Goal: Information Seeking & Learning: Learn about a topic

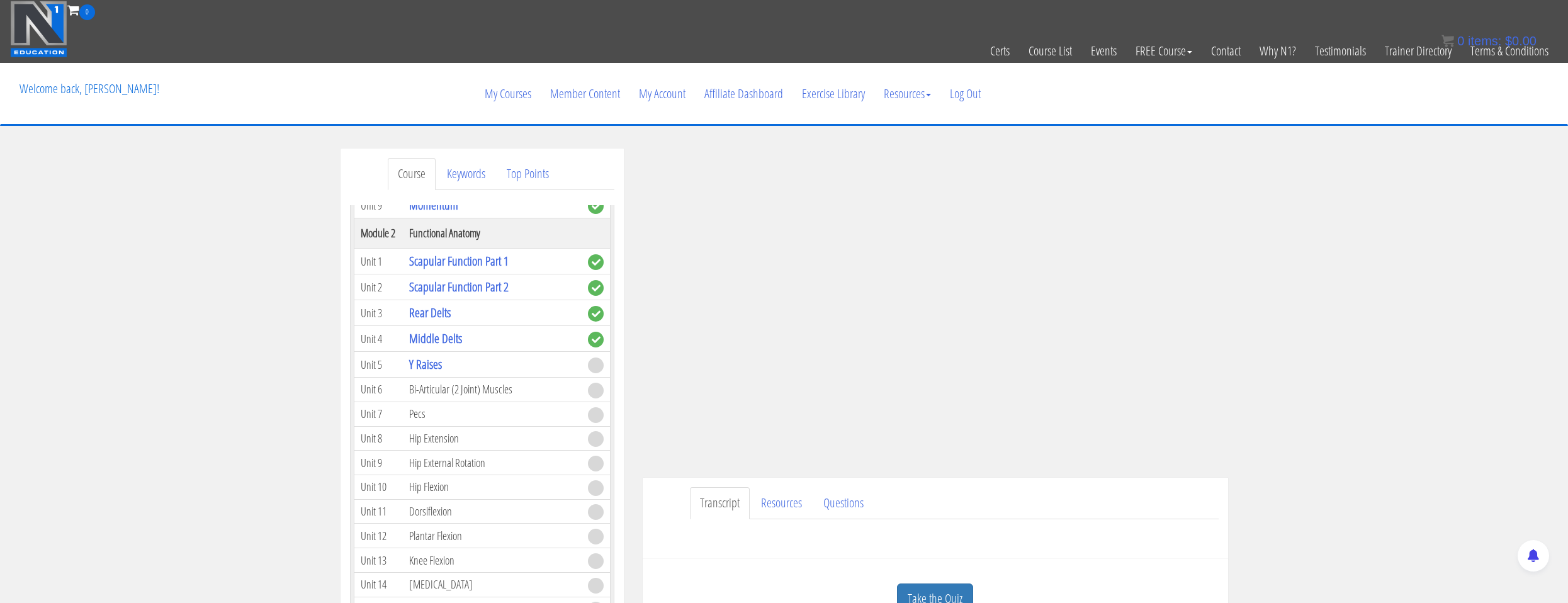
scroll to position [63, 0]
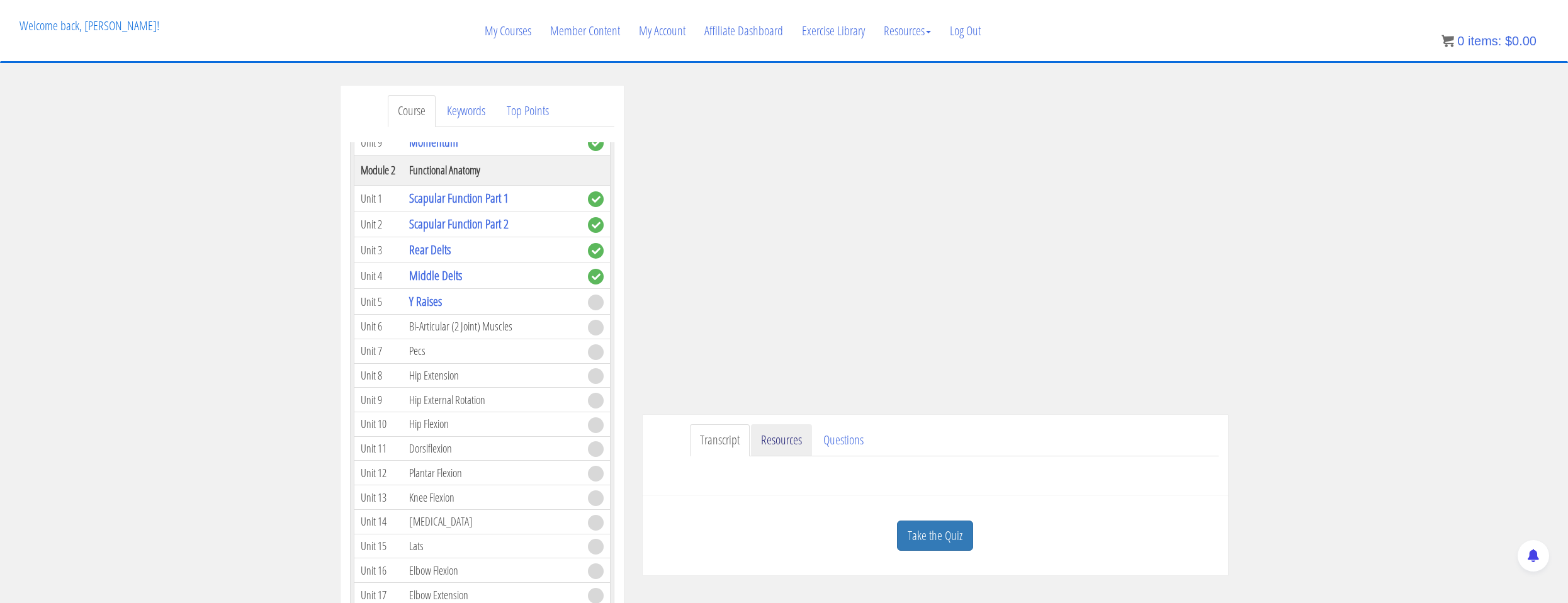
click at [787, 433] on link "Resources" at bounding box center [782, 440] width 61 height 32
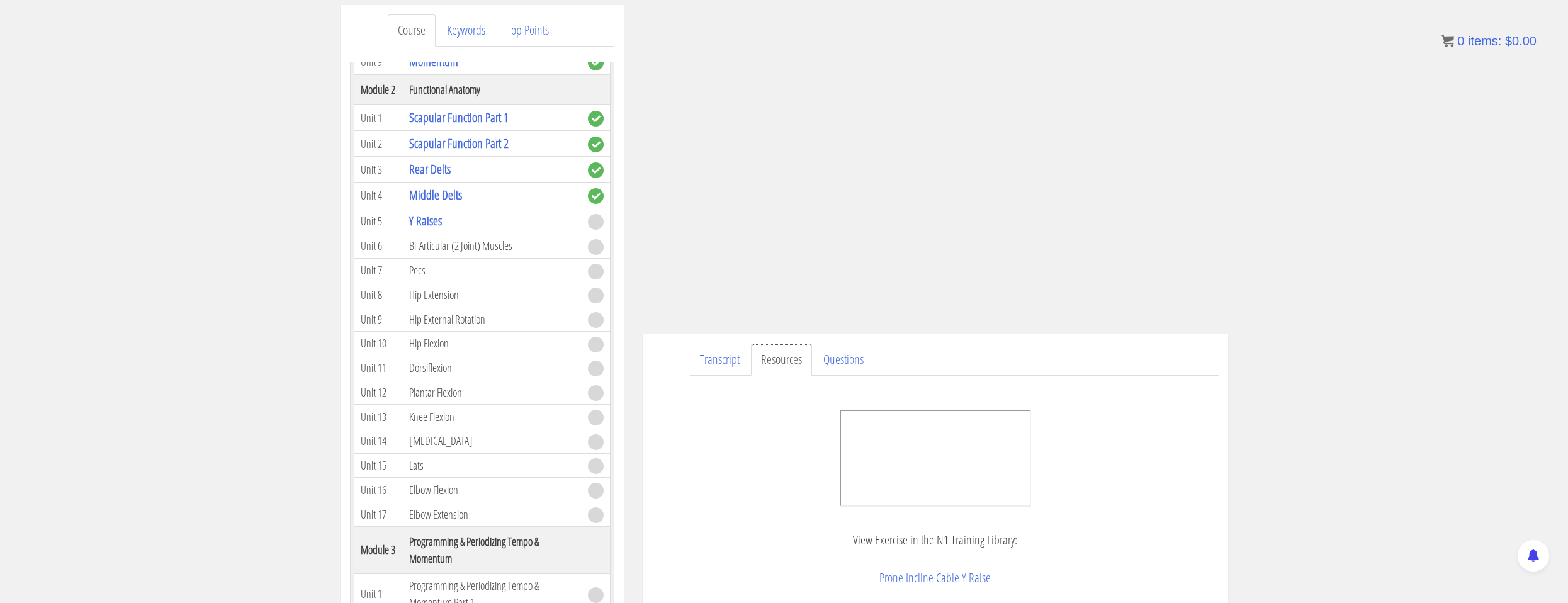
scroll to position [18, 0]
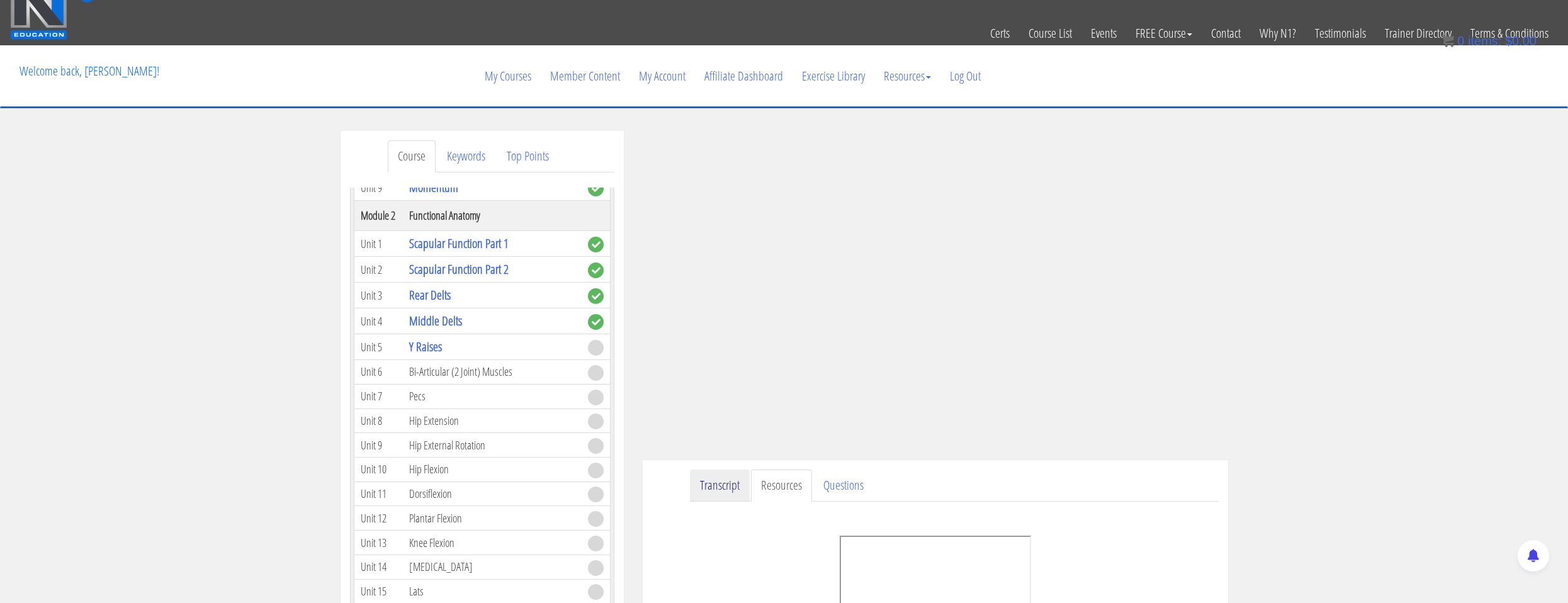
click at [737, 494] on link "Transcript" at bounding box center [720, 486] width 60 height 32
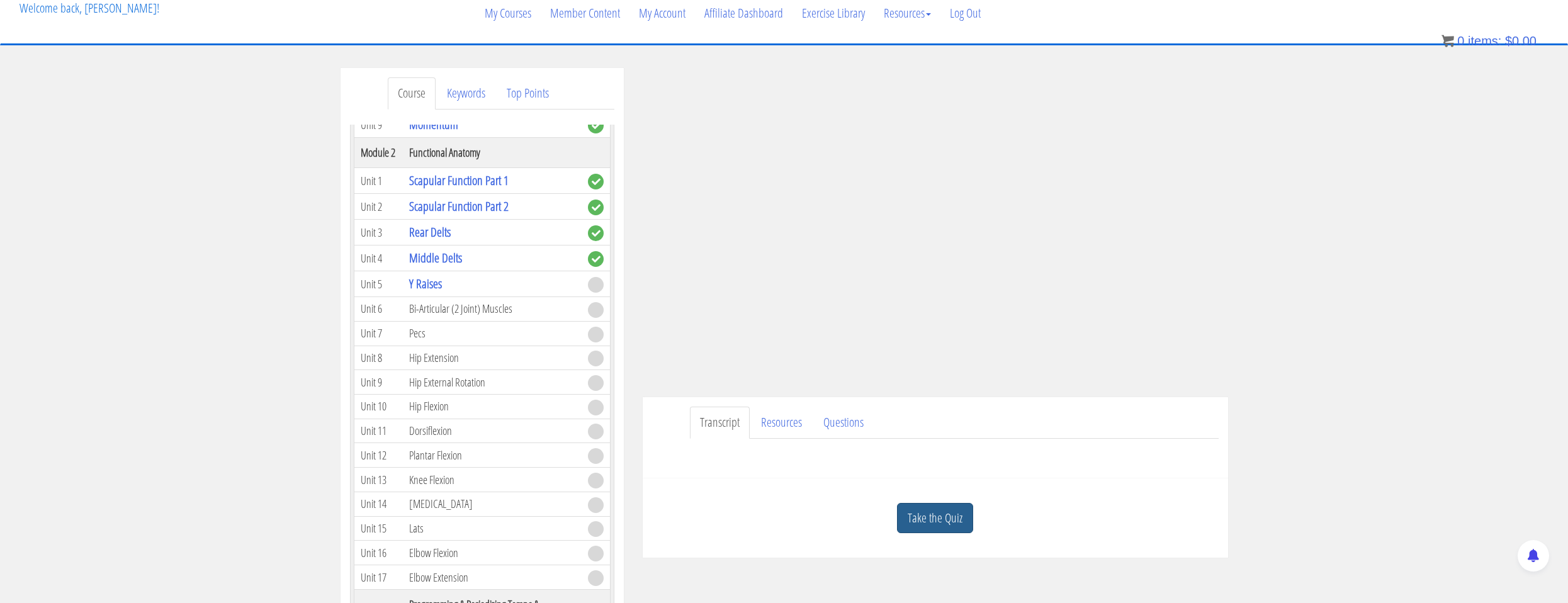
click at [923, 514] on link "Take the Quiz" at bounding box center [935, 519] width 76 height 31
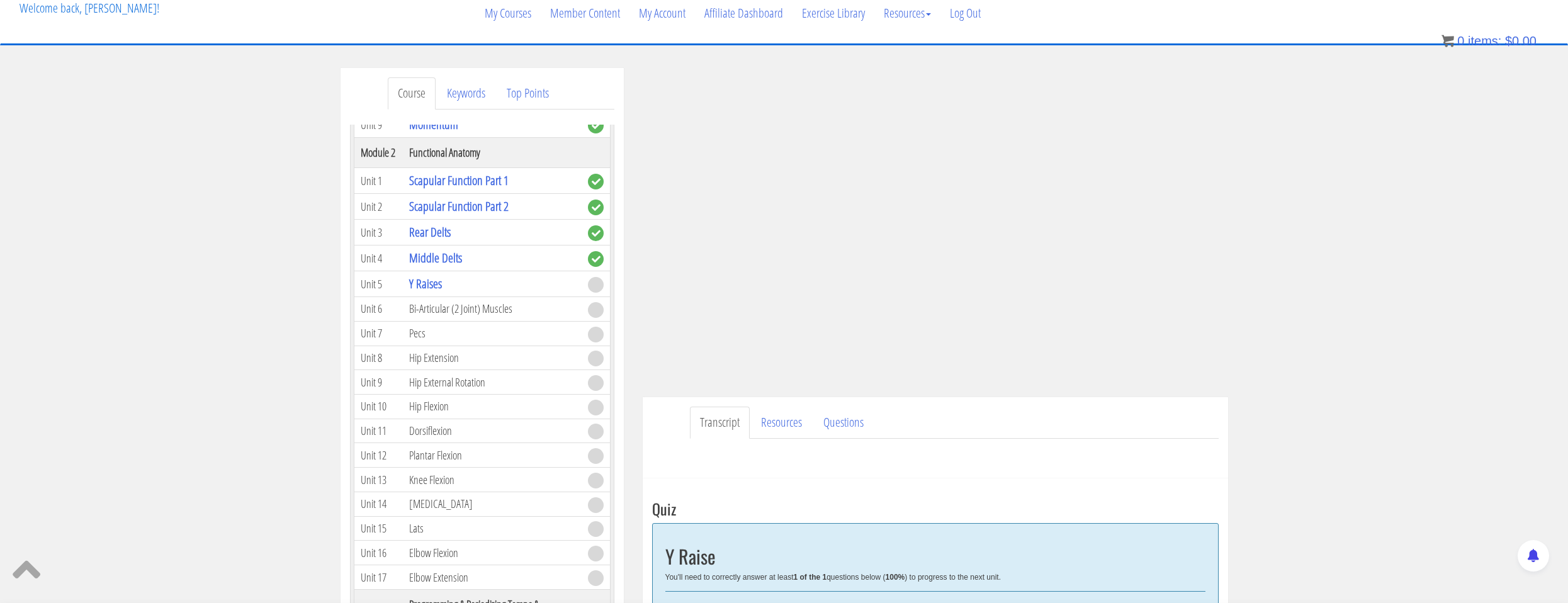
scroll to position [270, 0]
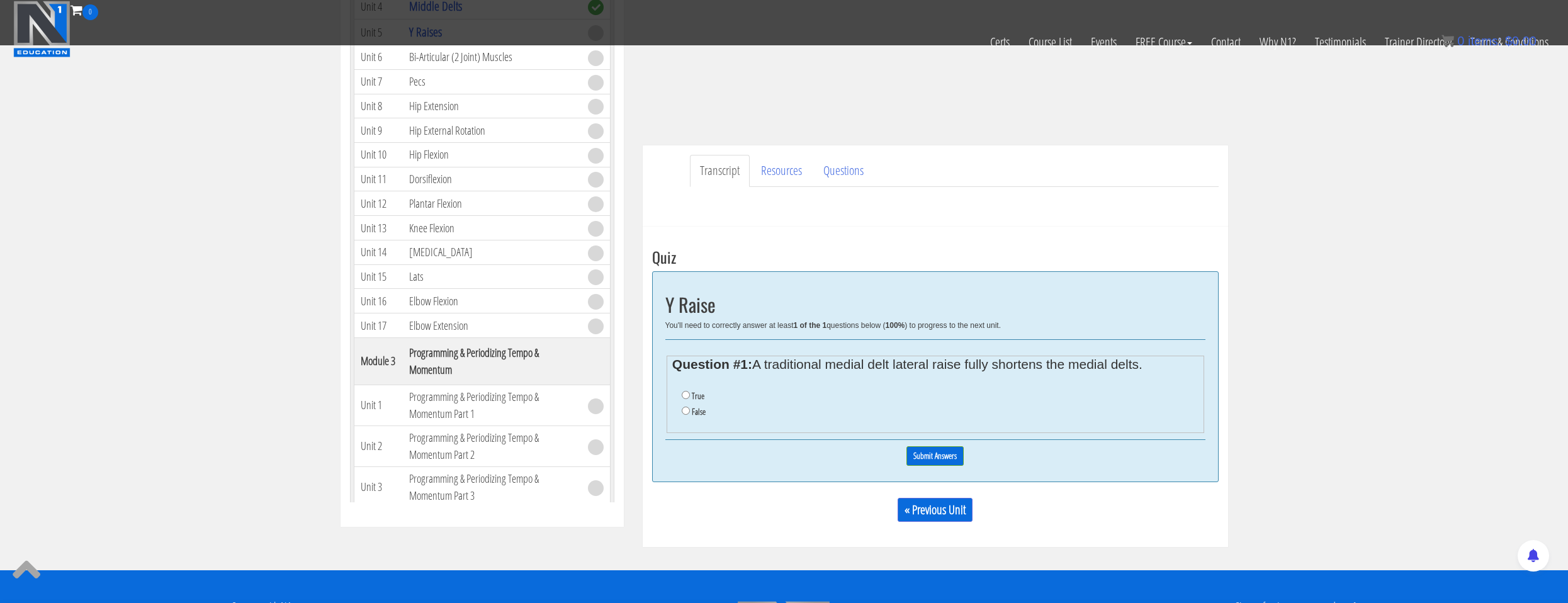
click at [692, 395] on label "True" at bounding box center [698, 395] width 13 height 10
click at [690, 395] on input "True" at bounding box center [686, 395] width 8 height 8
radio input "true"
click at [920, 452] on input "Submit Answers" at bounding box center [935, 457] width 58 height 20
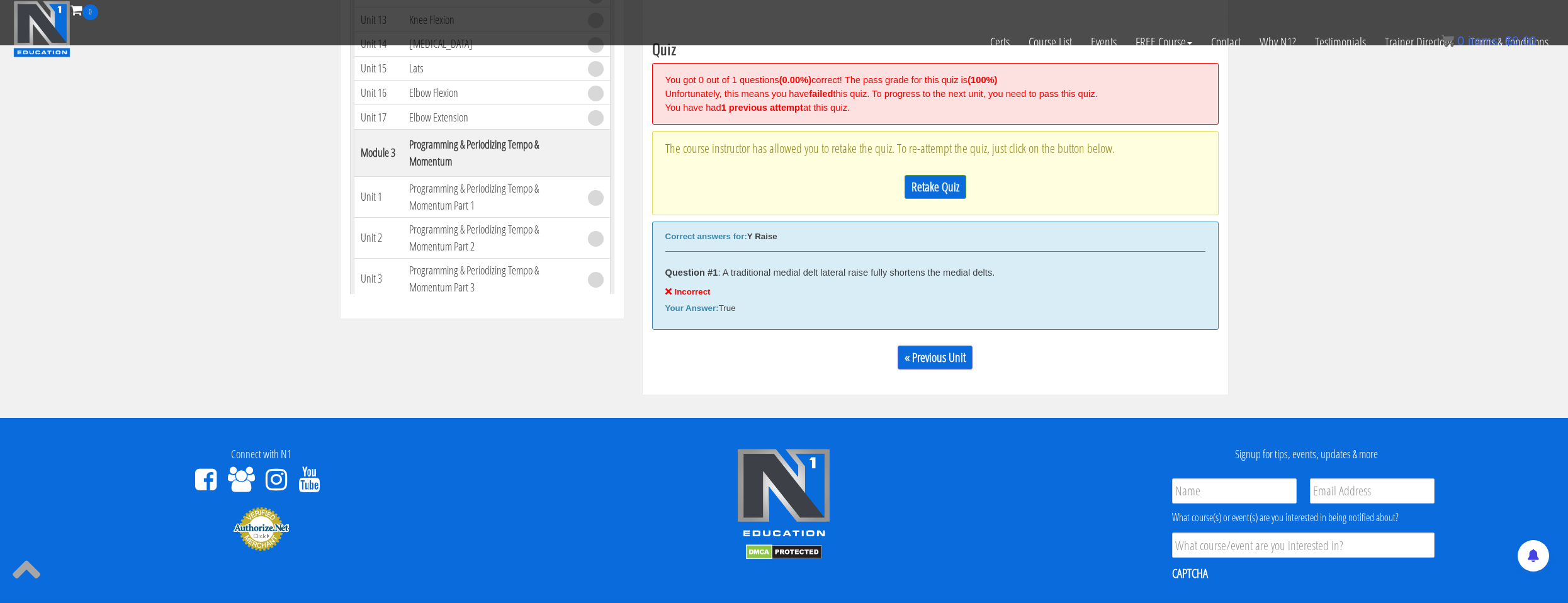
scroll to position [352, 0]
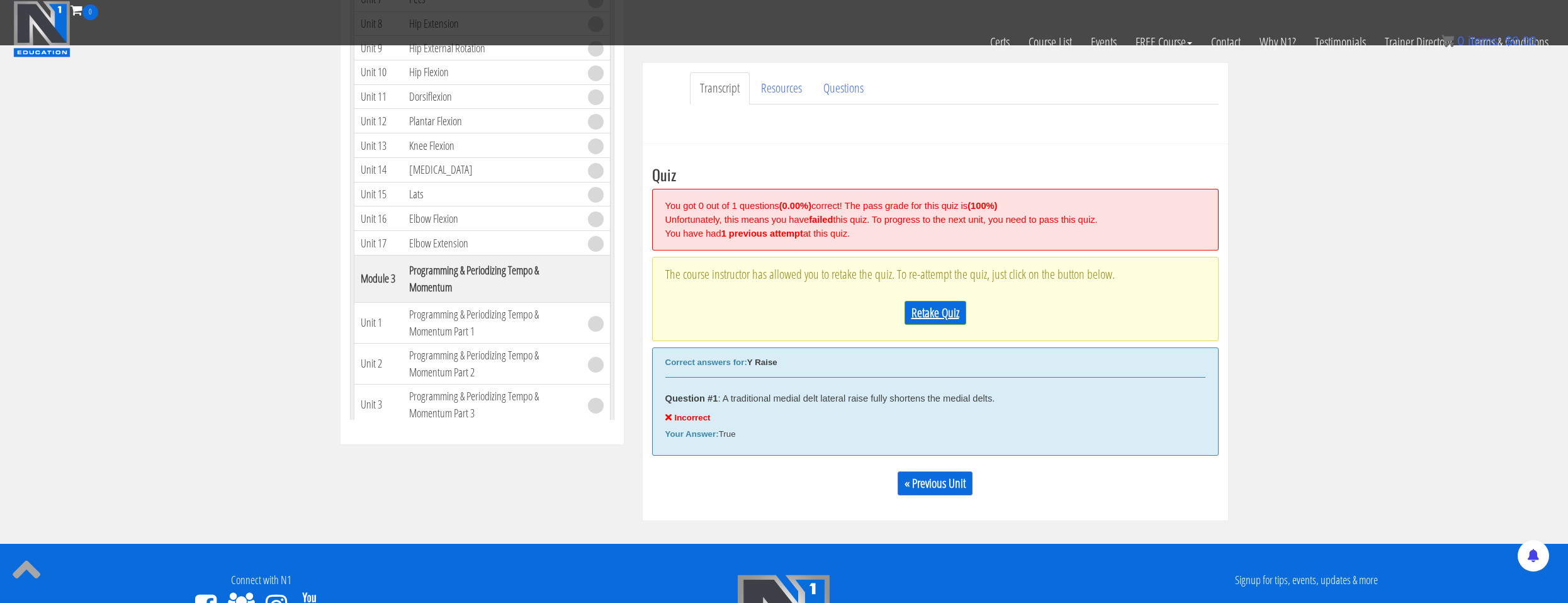
click at [909, 315] on link "Retake Quiz" at bounding box center [935, 313] width 62 height 24
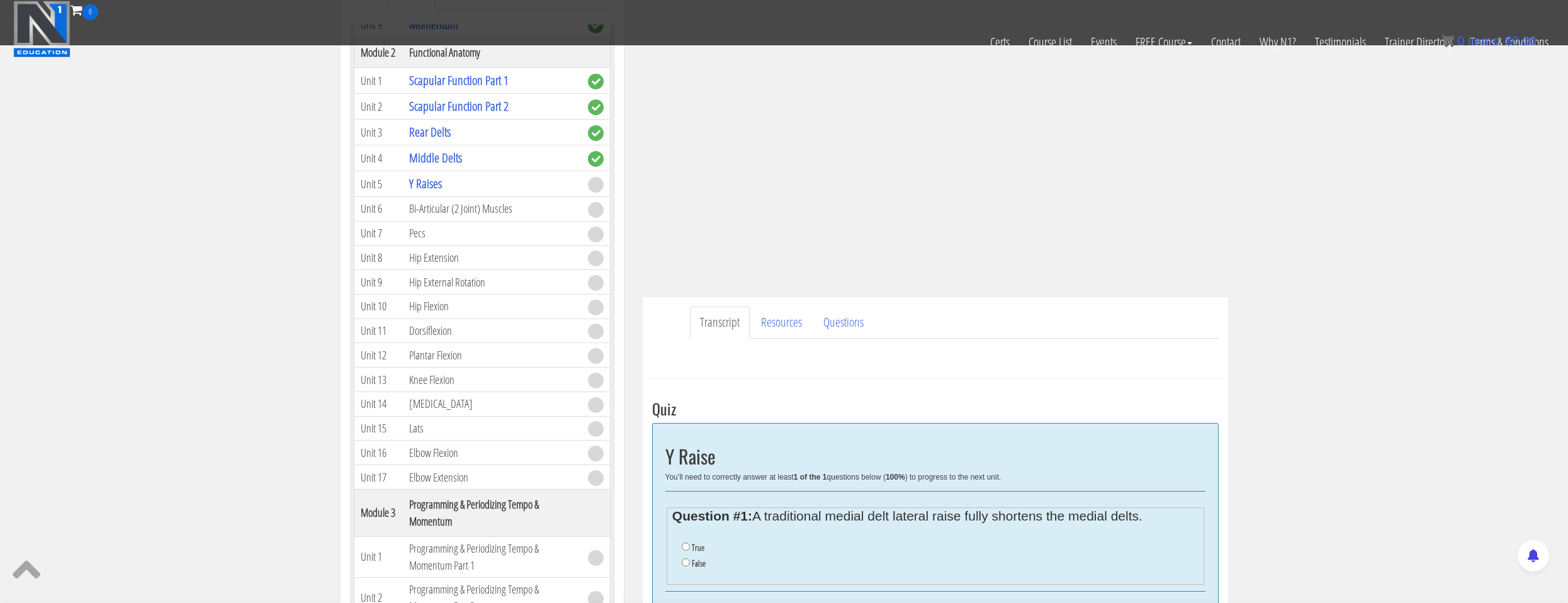
scroll to position [244, 0]
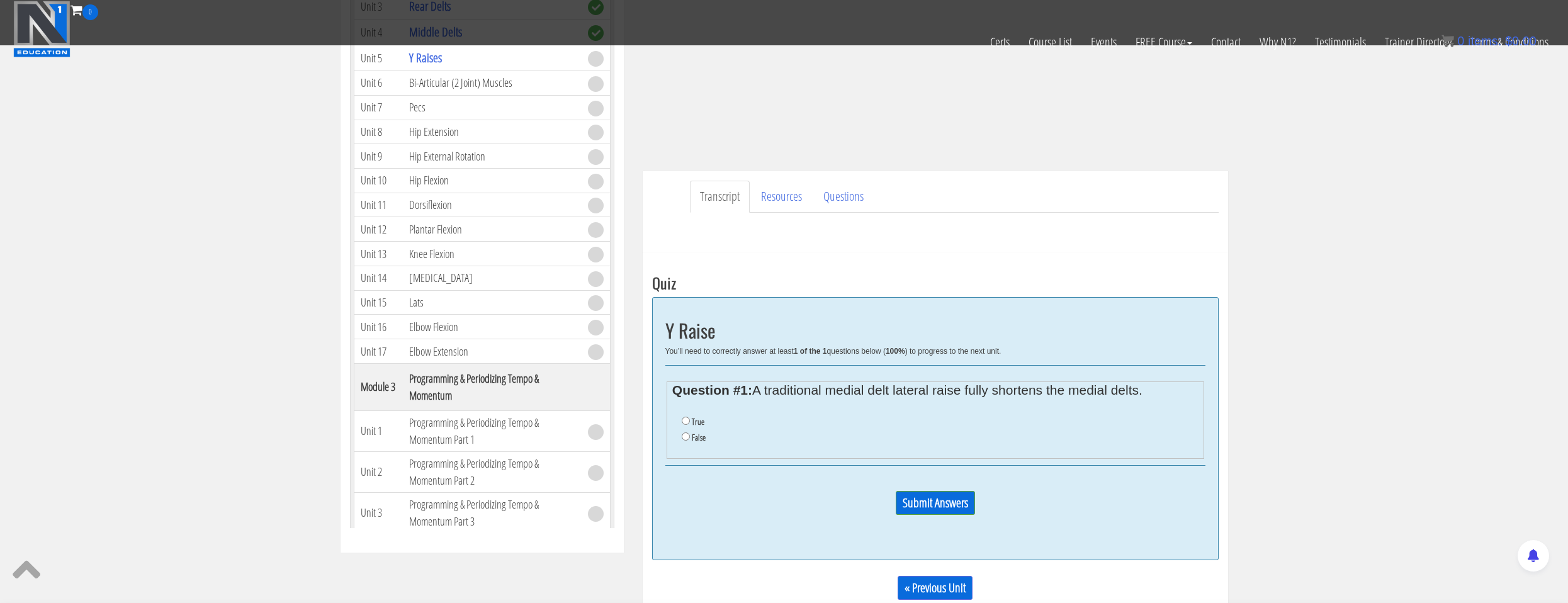
click at [696, 437] on label "False" at bounding box center [698, 437] width 13 height 10
click at [690, 437] on input "False" at bounding box center [686, 436] width 8 height 8
radio input "true"
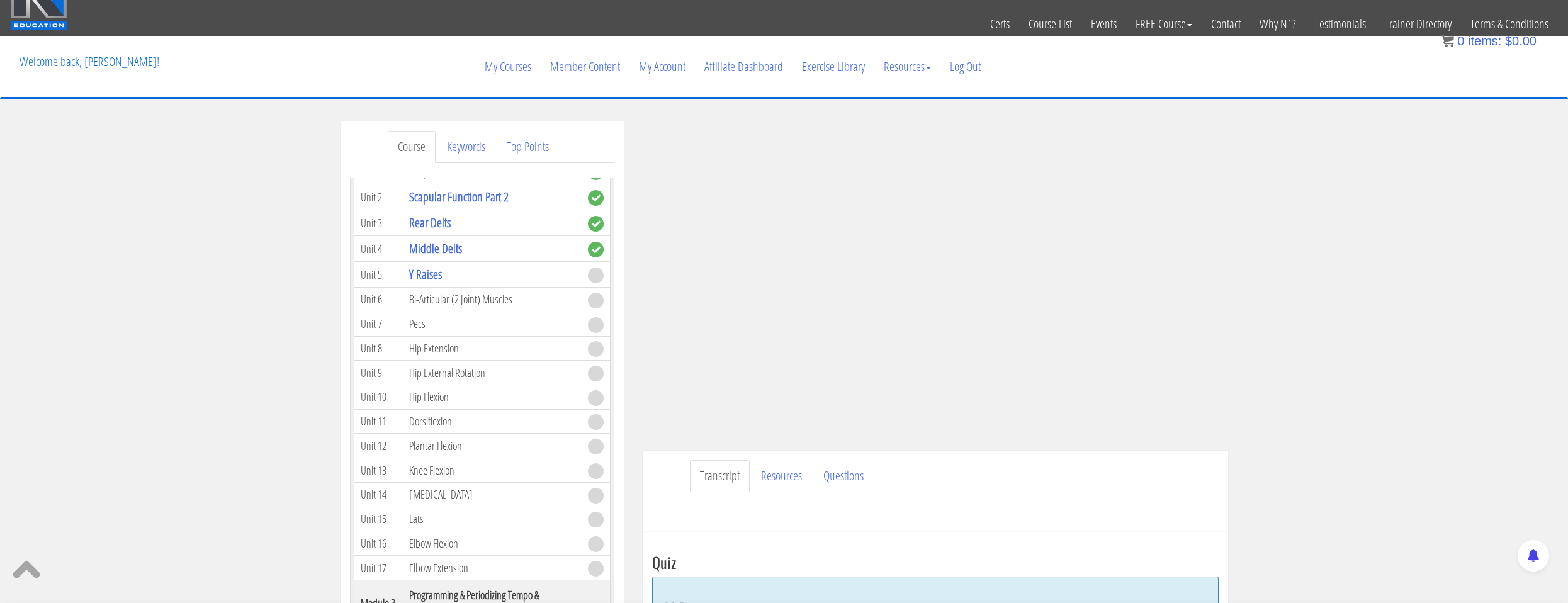
scroll to position [405, 0]
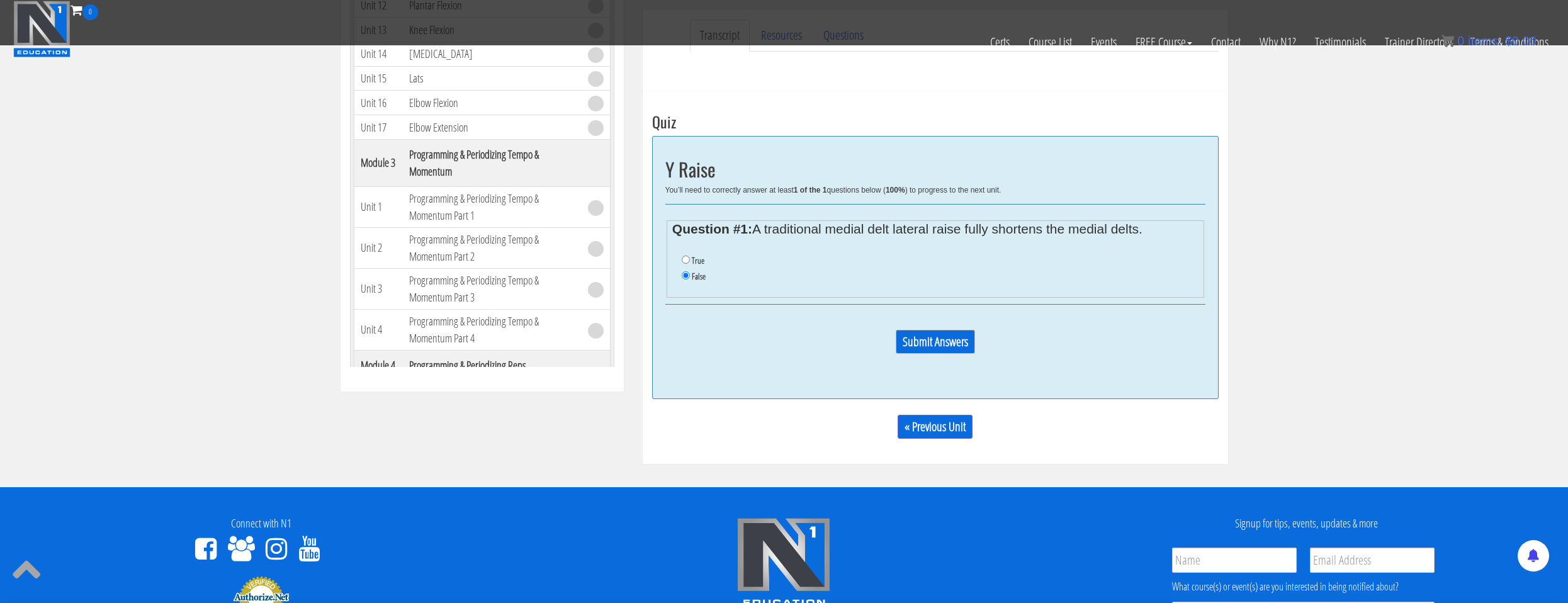
click at [934, 338] on input "Submit Answers" at bounding box center [935, 341] width 79 height 24
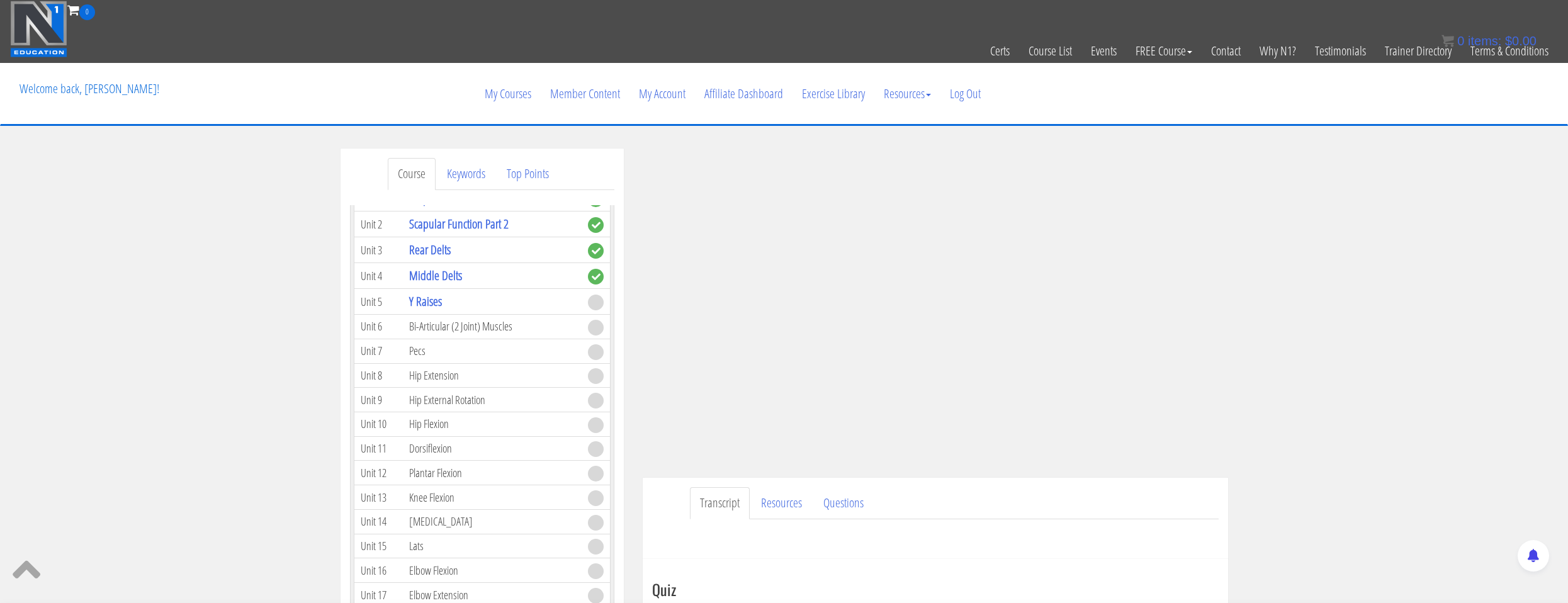
scroll to position [63, 0]
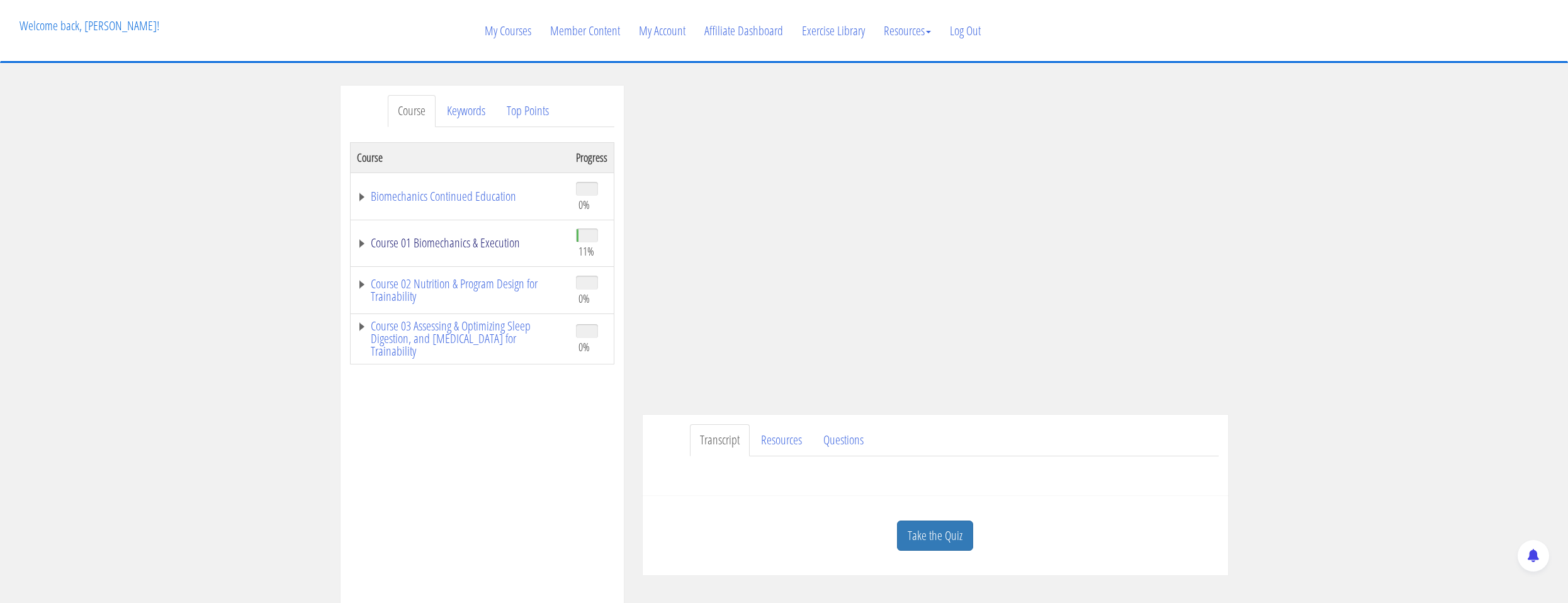
click at [508, 247] on link "Course 01 Biomechanics & Execution" at bounding box center [460, 243] width 207 height 13
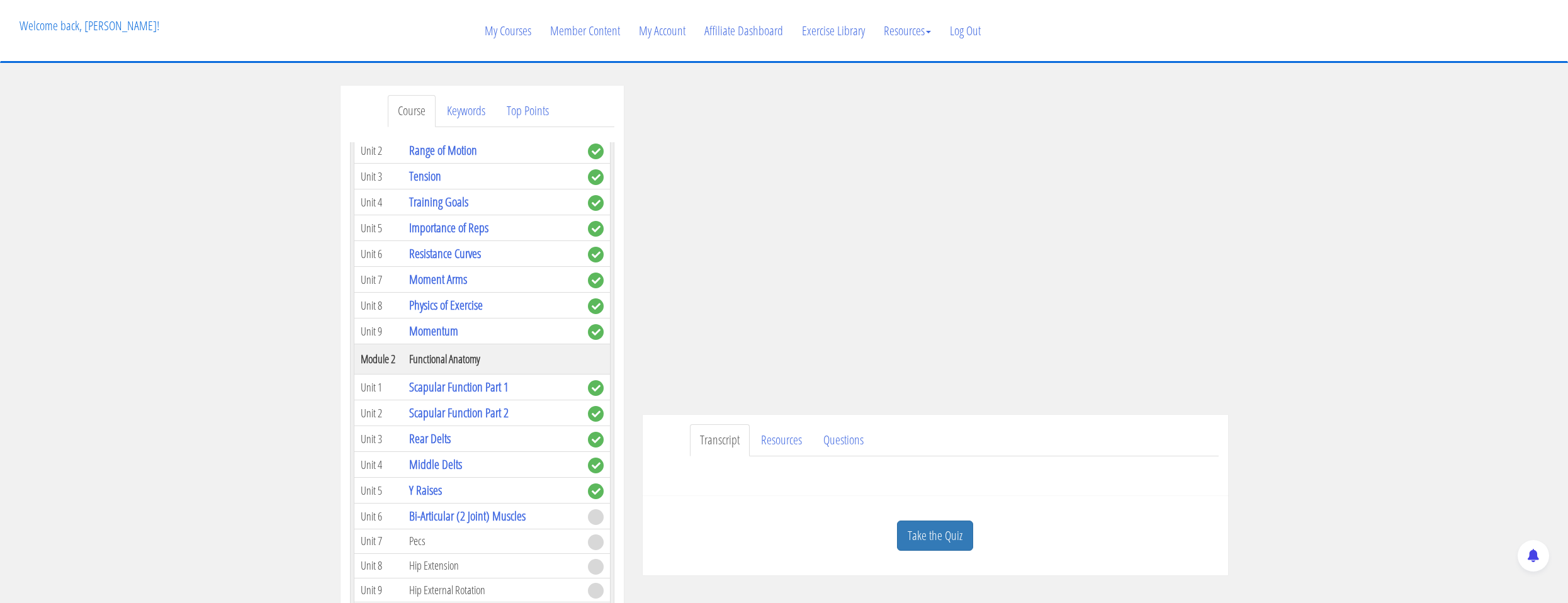
scroll to position [315, 0]
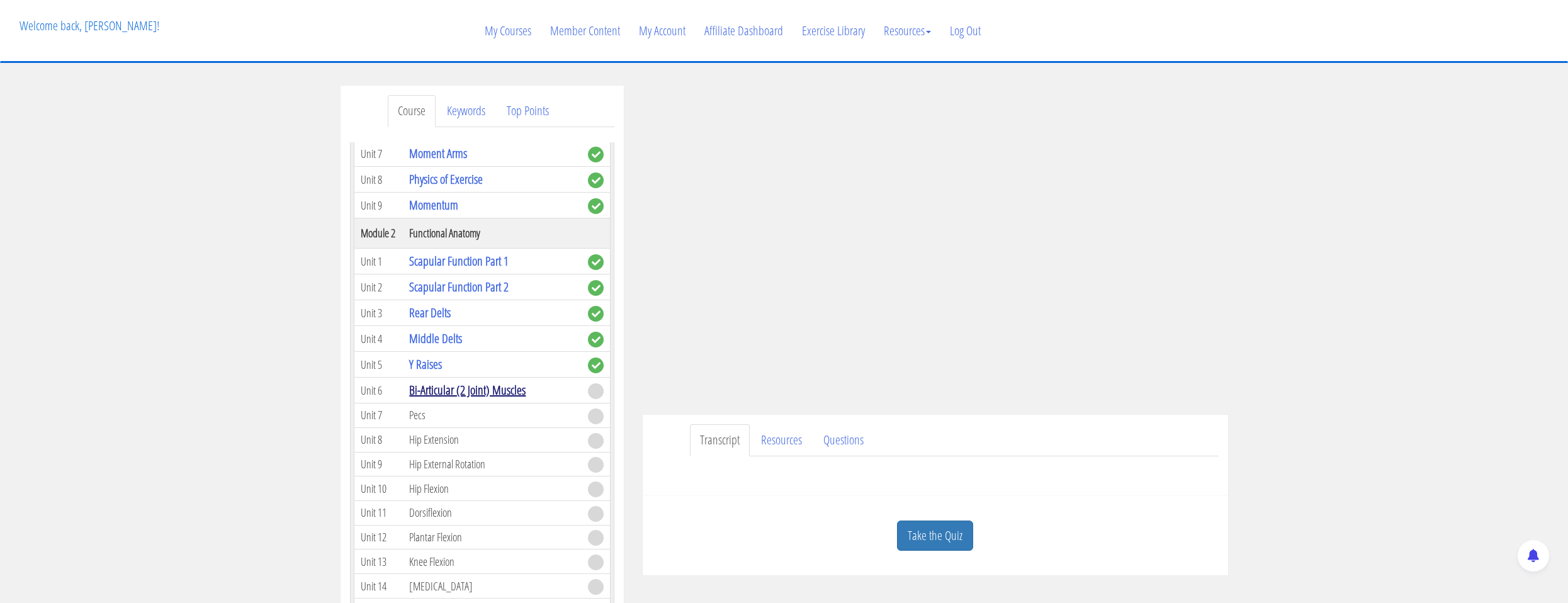
click at [500, 385] on link "Bi-Articular (2 Joint) Muscles" at bounding box center [467, 390] width 117 height 17
click at [427, 361] on link "Y Raises" at bounding box center [425, 364] width 32 height 17
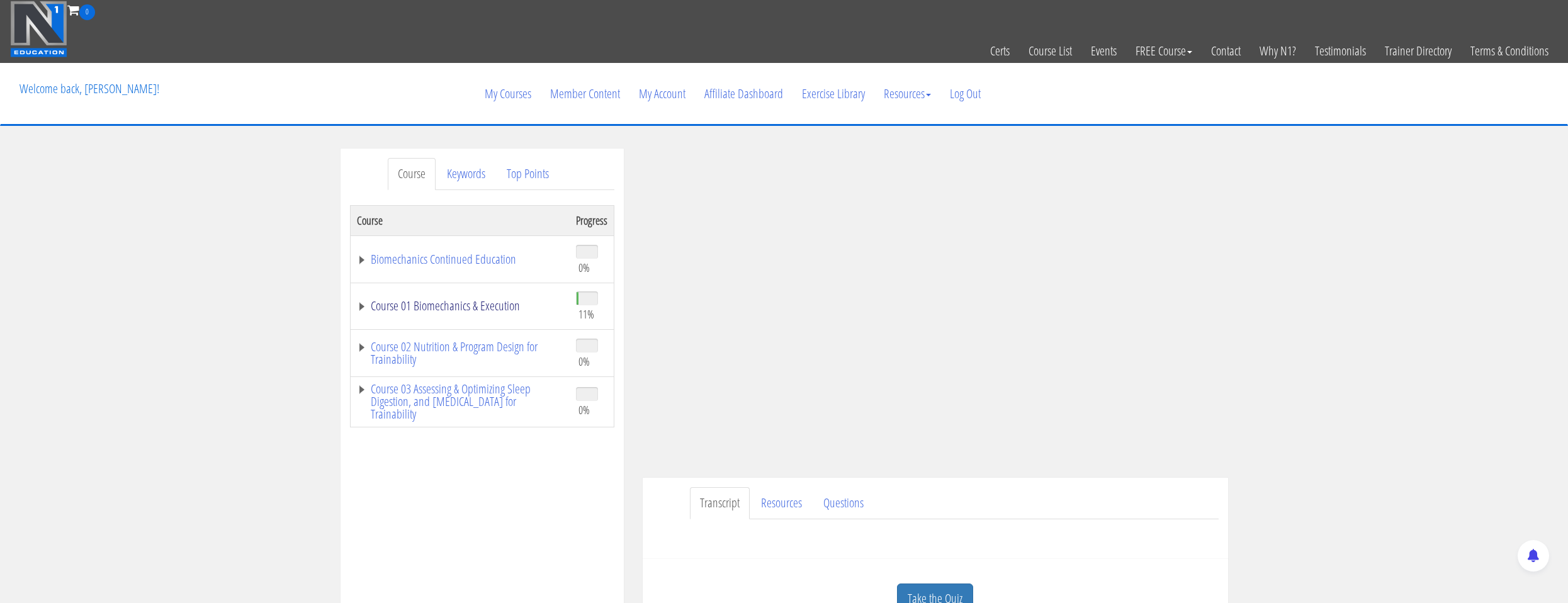
click at [506, 311] on link "Course 01 Biomechanics & Execution" at bounding box center [460, 306] width 207 height 13
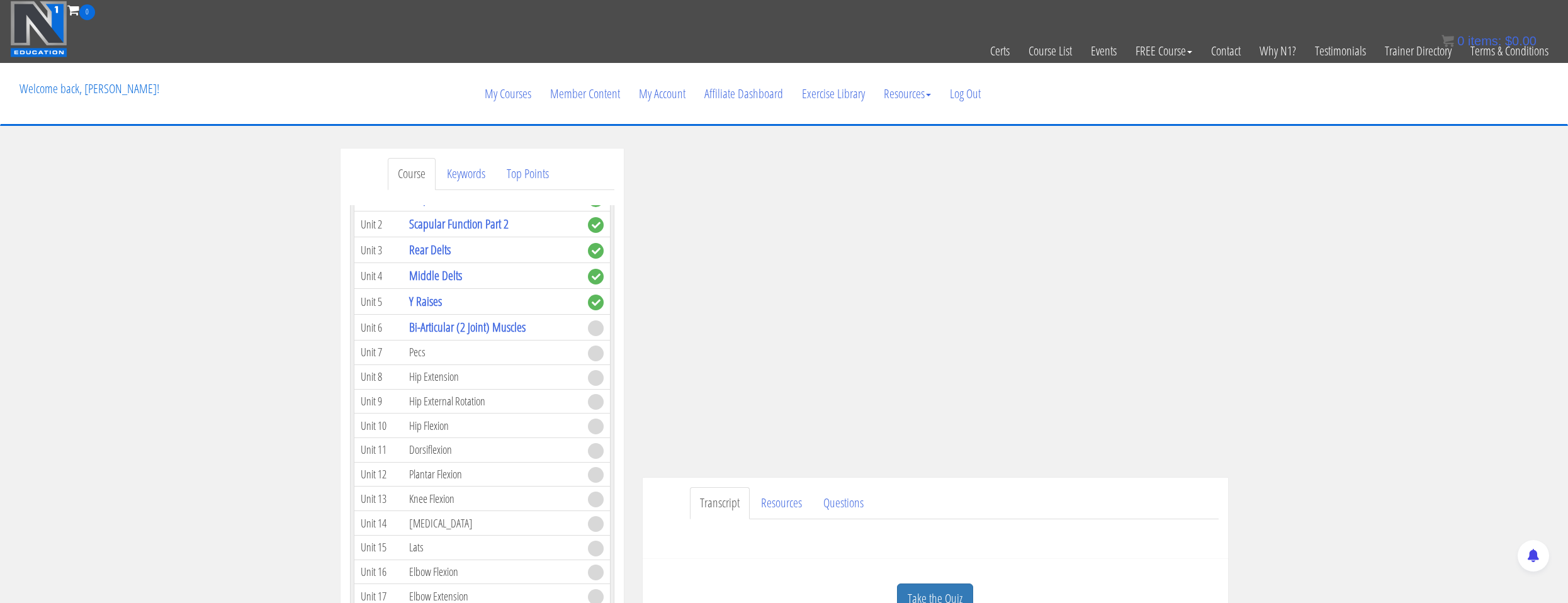
click at [1175, 498] on ul "Transcript Resources Questions" at bounding box center [954, 503] width 529 height 32
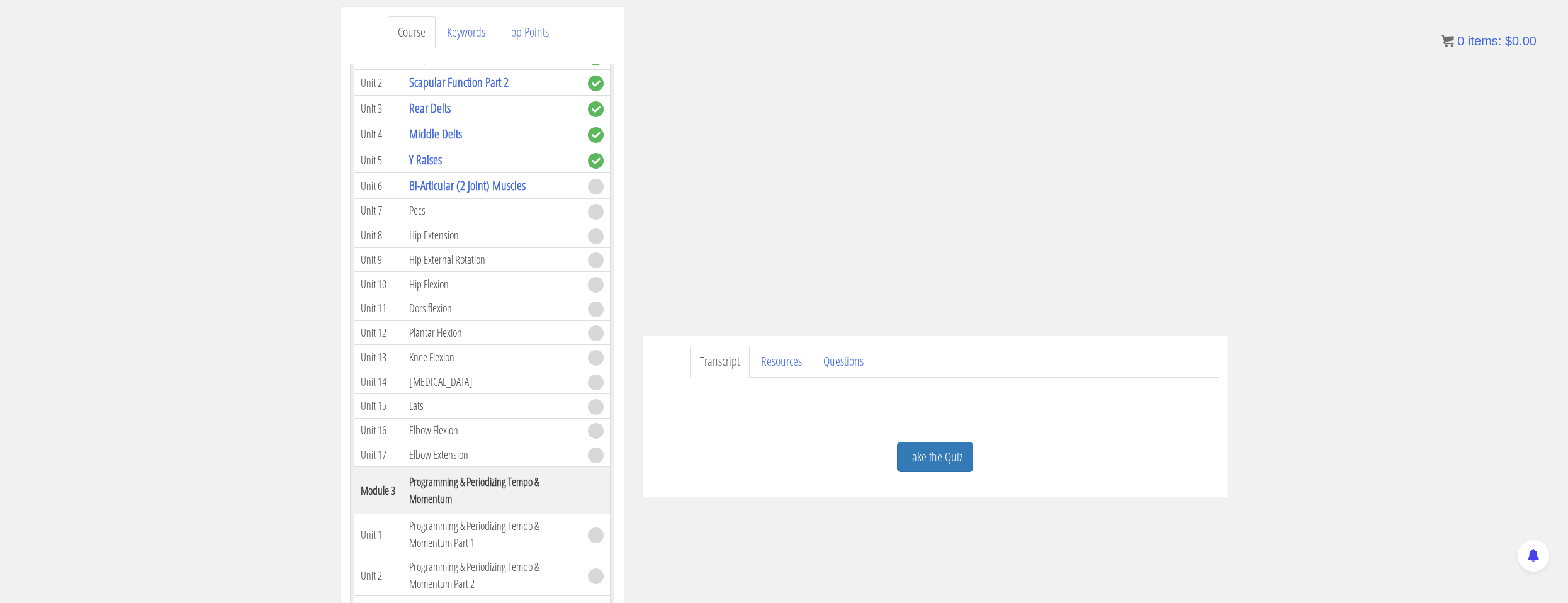
scroll to position [144, 0]
click at [468, 186] on link "Bi-Articular (2 Joint) Muscles" at bounding box center [467, 183] width 117 height 17
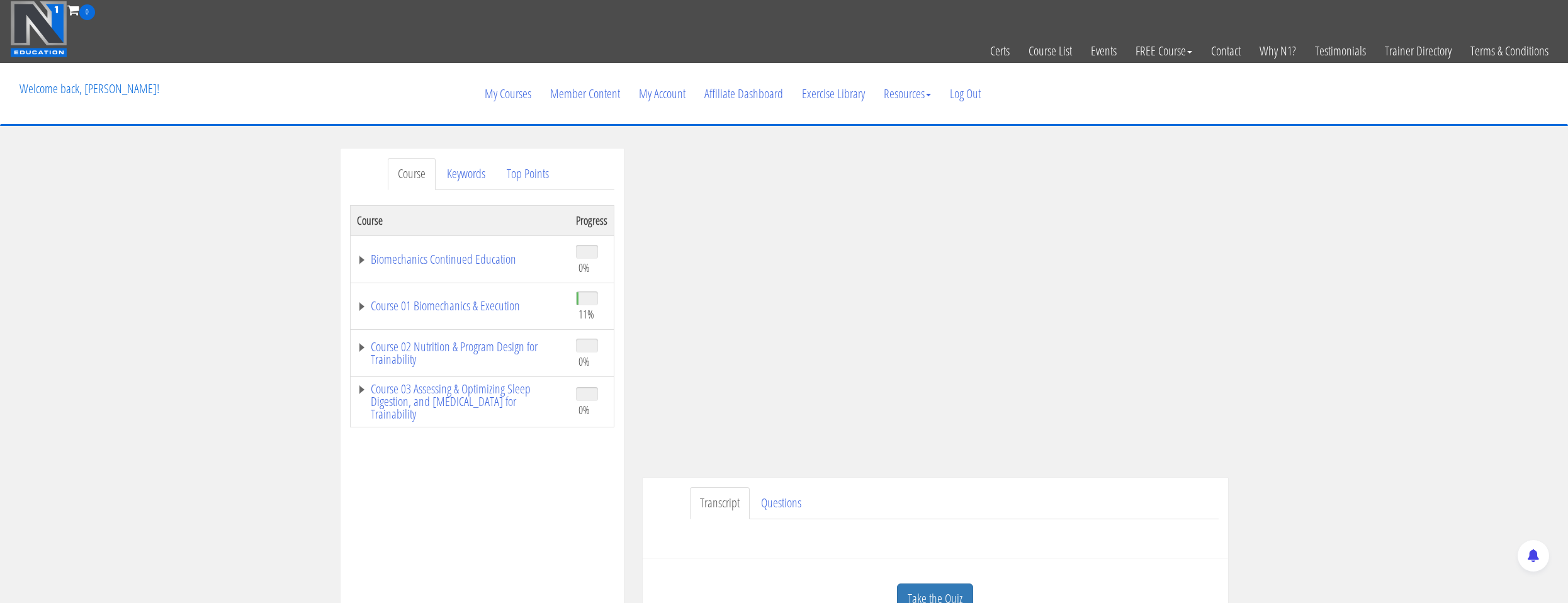
scroll to position [63, 0]
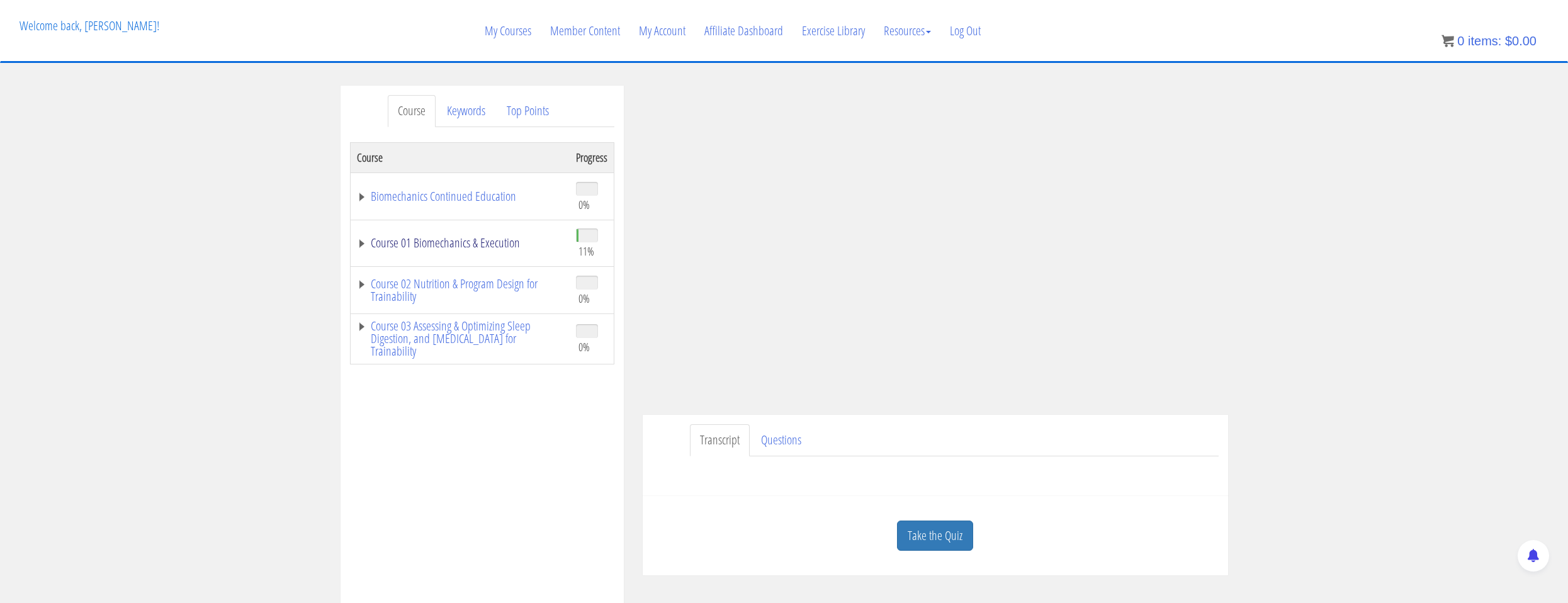
click at [513, 241] on link "Course 01 Biomechanics & Execution" at bounding box center [460, 243] width 207 height 13
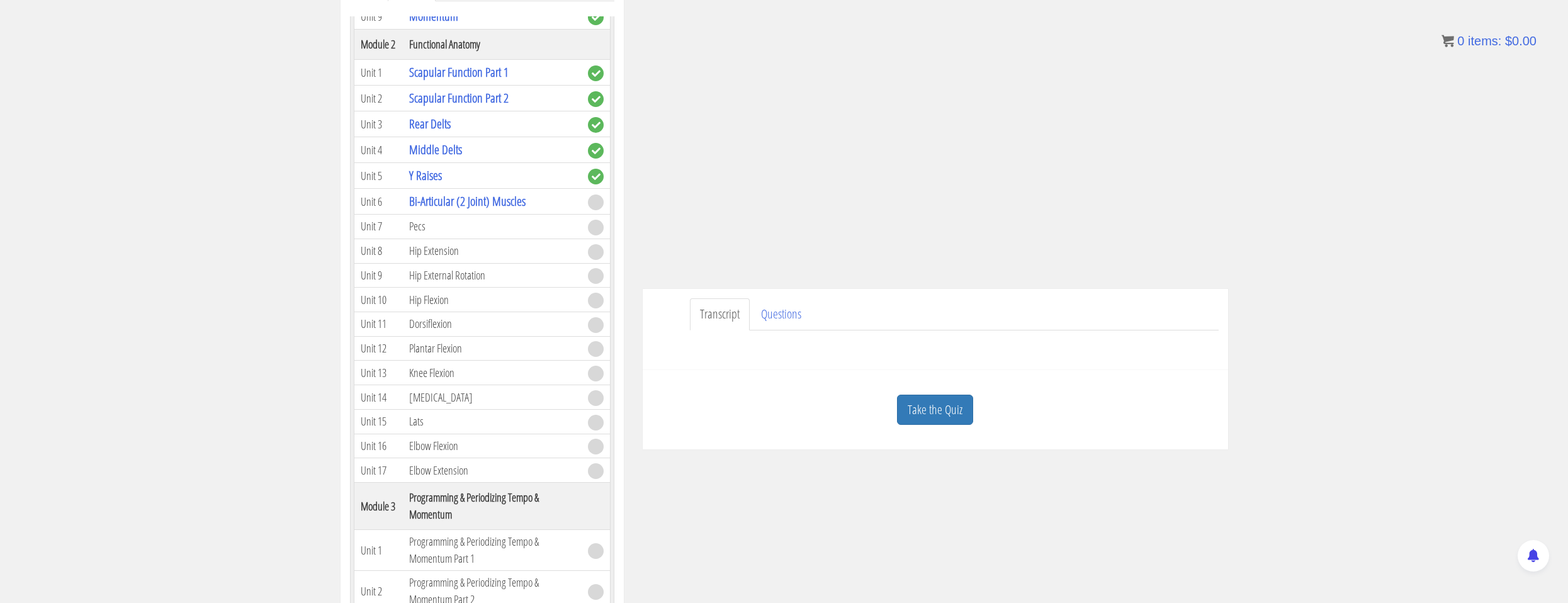
scroll to position [252, 0]
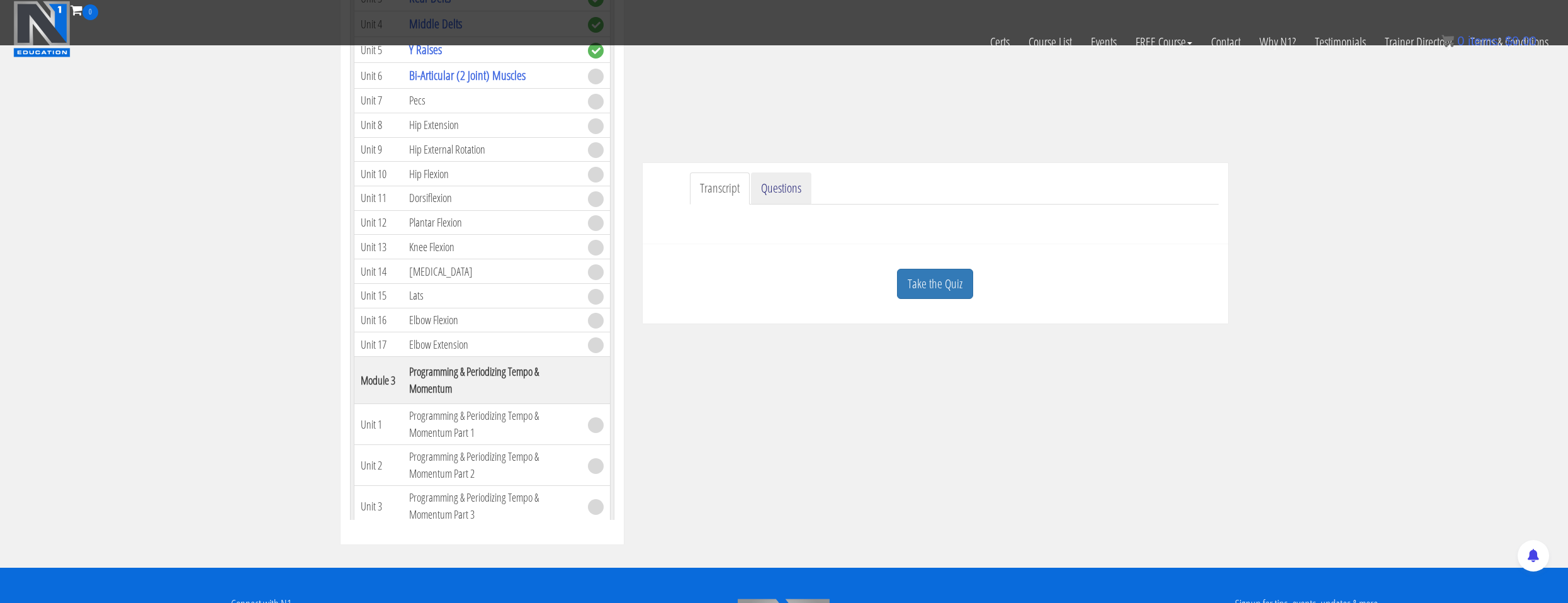
drag, startPoint x: 770, startPoint y: 188, endPoint x: 755, endPoint y: 183, distance: 15.8
click at [771, 188] on link "Questions" at bounding box center [781, 189] width 60 height 32
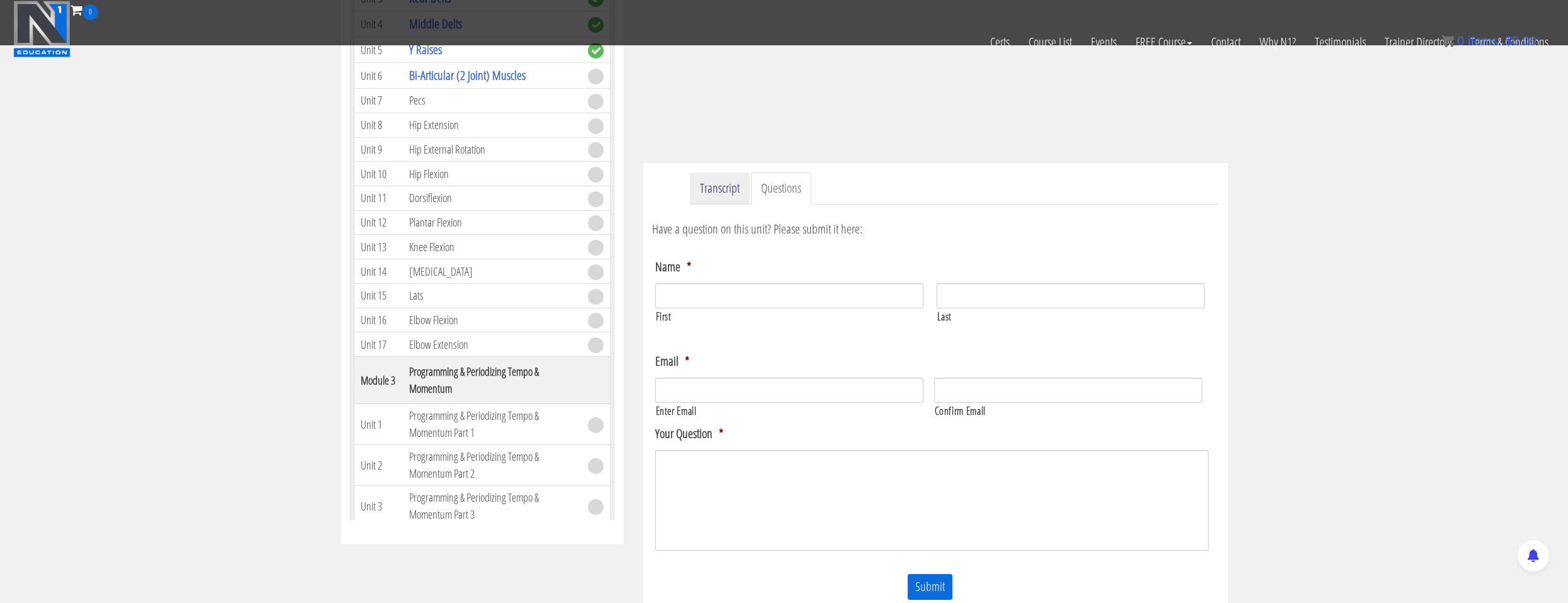
click at [734, 182] on link "Transcript" at bounding box center [720, 189] width 60 height 32
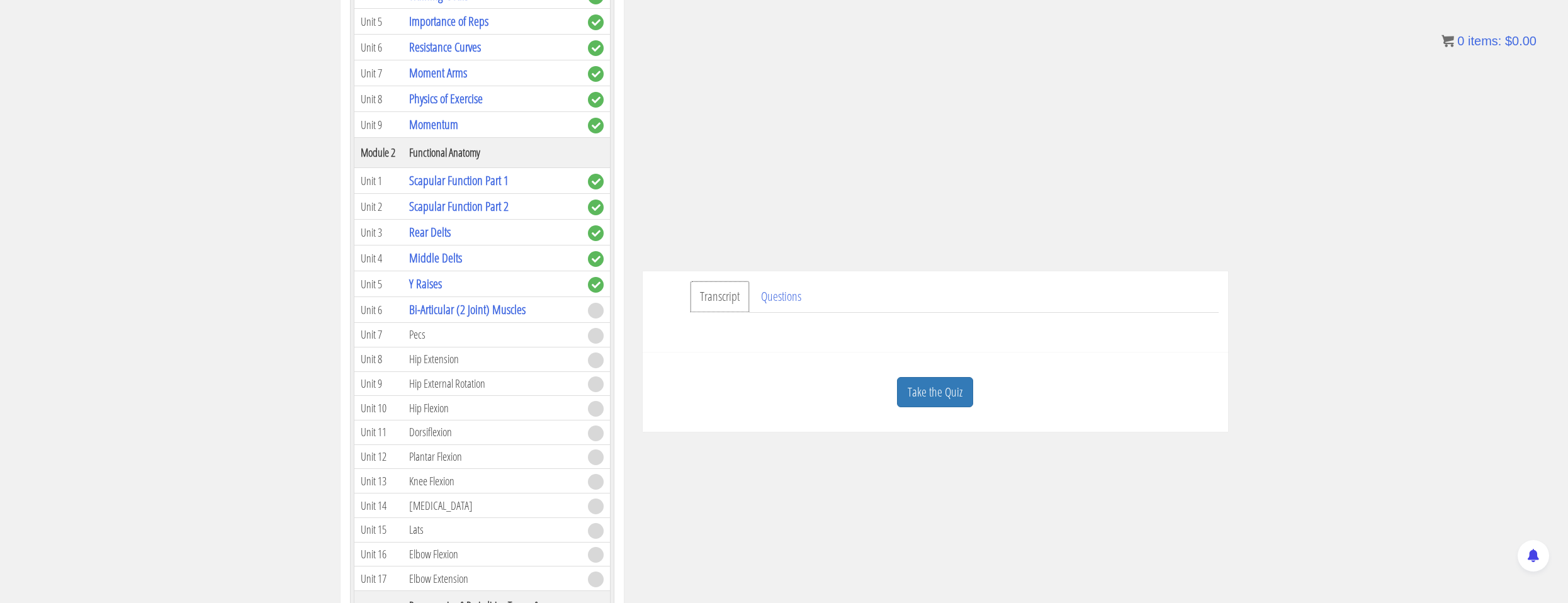
scroll to position [63, 0]
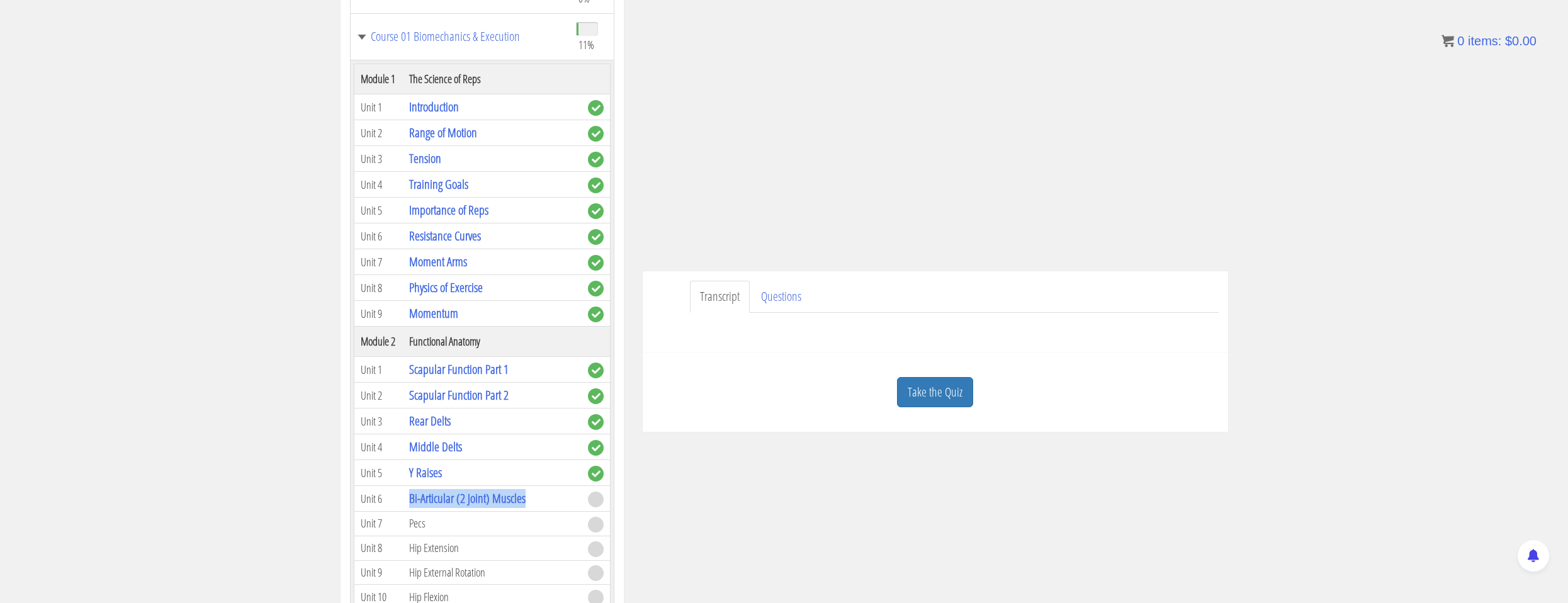
drag, startPoint x: 408, startPoint y: 499, endPoint x: 531, endPoint y: 503, distance: 123.1
click at [531, 503] on td "Bi-Articular (2 Joint) Muscles" at bounding box center [492, 499] width 178 height 26
copy link "Bi-Articular (2 Joint) Muscles"
